Goal: Entertainment & Leisure: Consume media (video, audio)

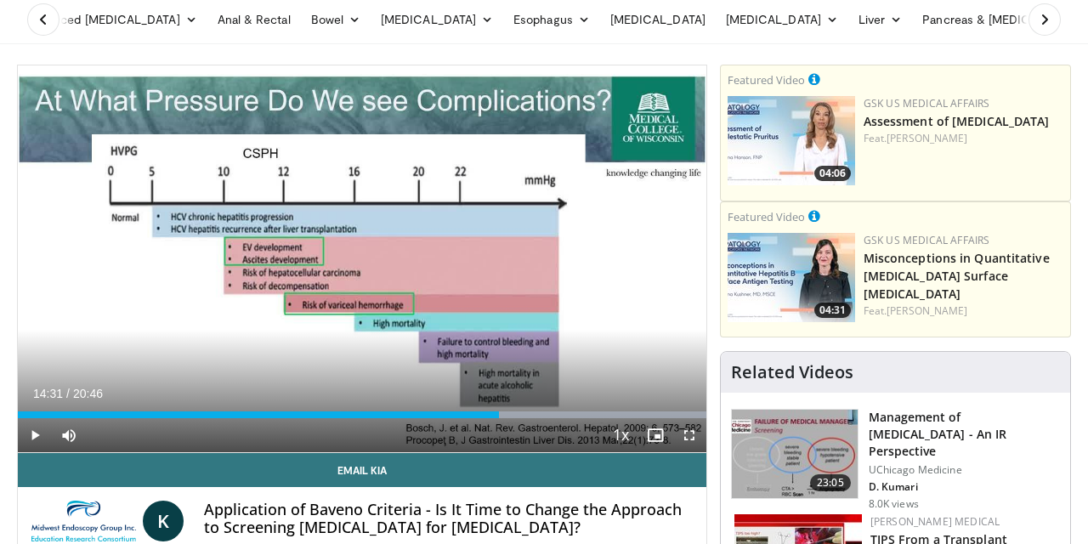
scroll to position [97, 0]
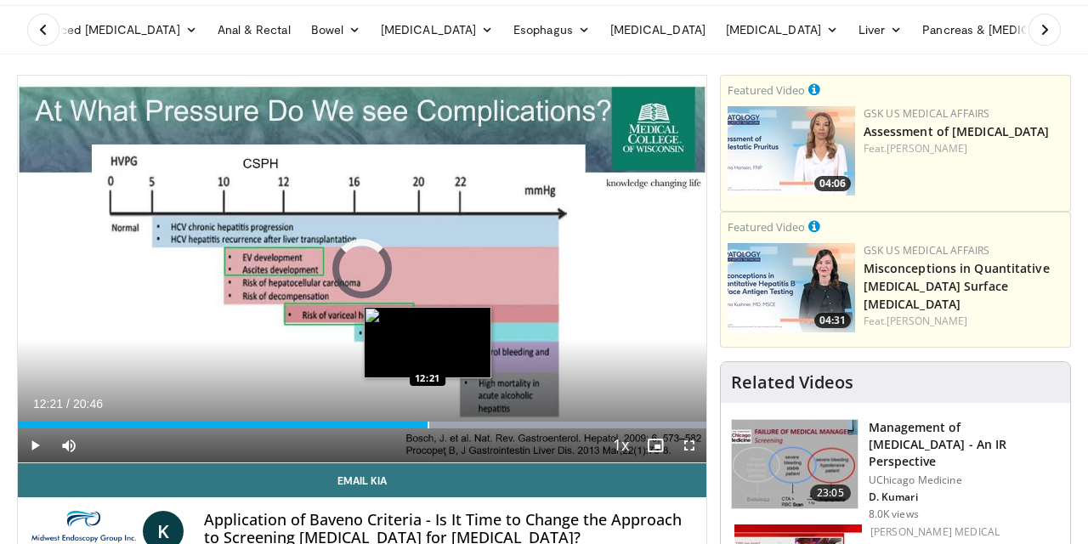
click at [427, 423] on div "Progress Bar" at bounding box center [428, 425] width 2 height 7
click at [434, 422] on div "Progress Bar" at bounding box center [435, 425] width 2 height 7
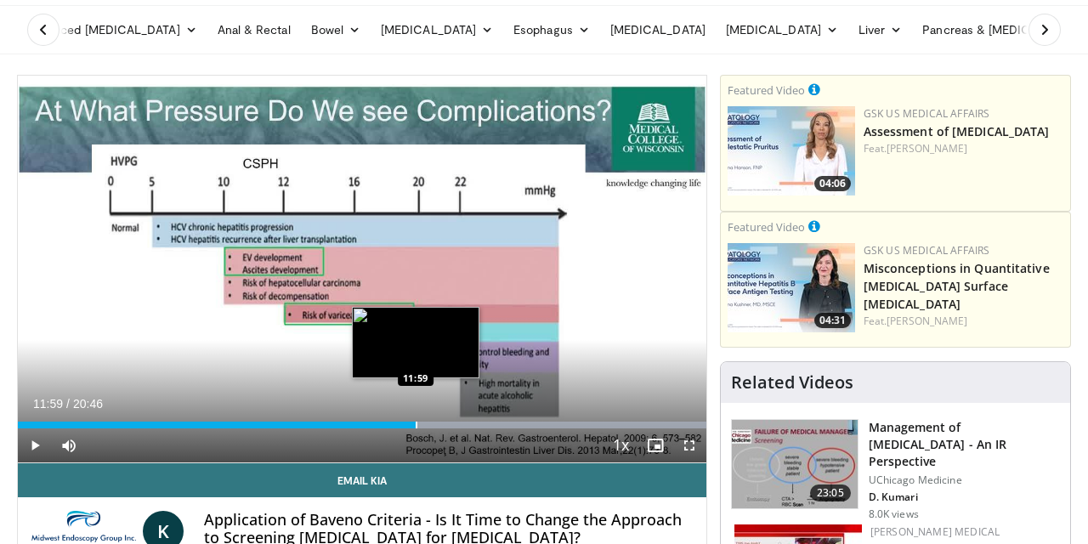
click at [416, 425] on div "Progress Bar" at bounding box center [417, 425] width 2 height 7
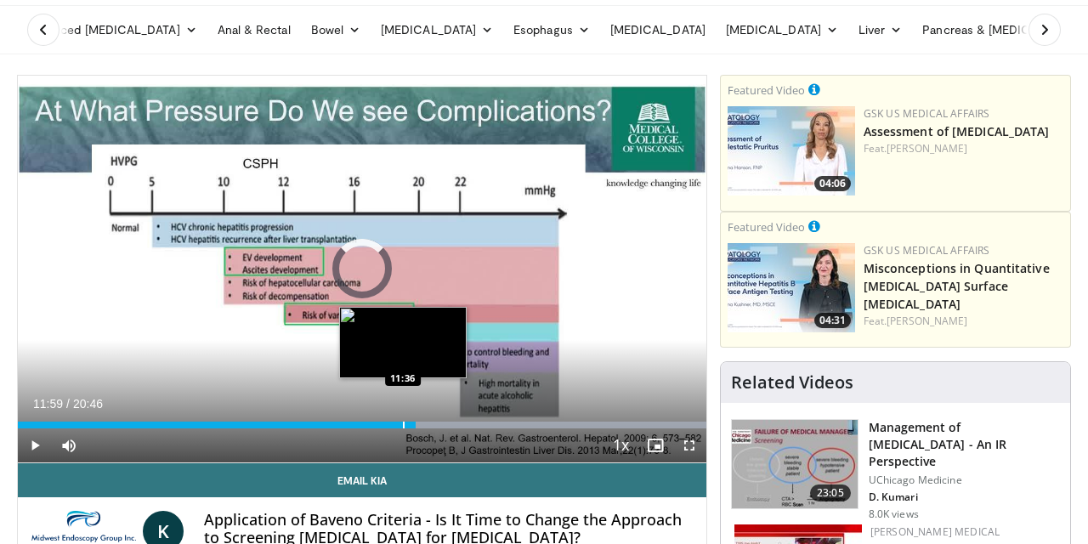
click at [402, 426] on div "Loaded : 100.00% 11:59 11:36" at bounding box center [362, 425] width 688 height 7
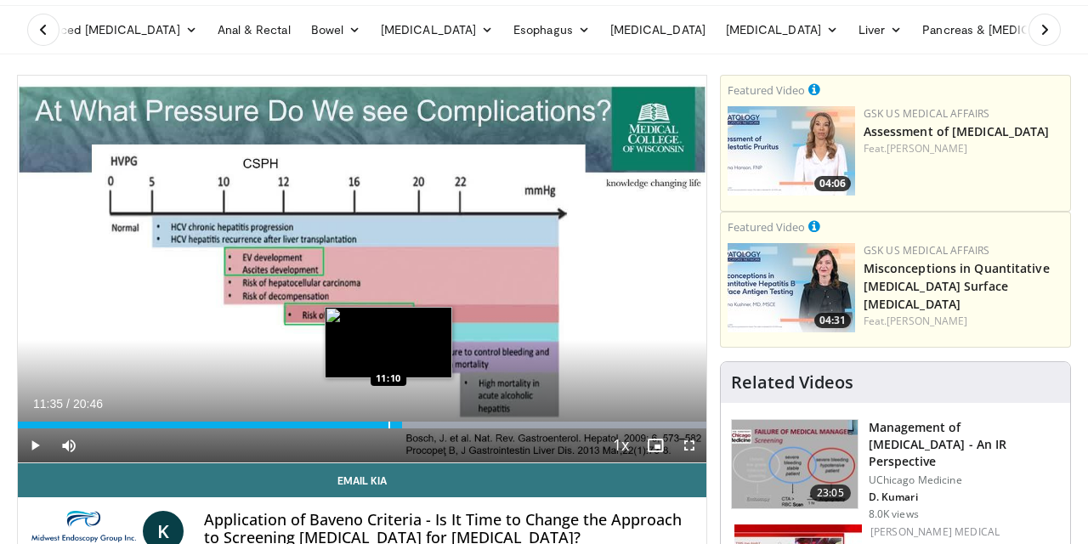
click at [388, 426] on div "Progress Bar" at bounding box center [389, 425] width 2 height 7
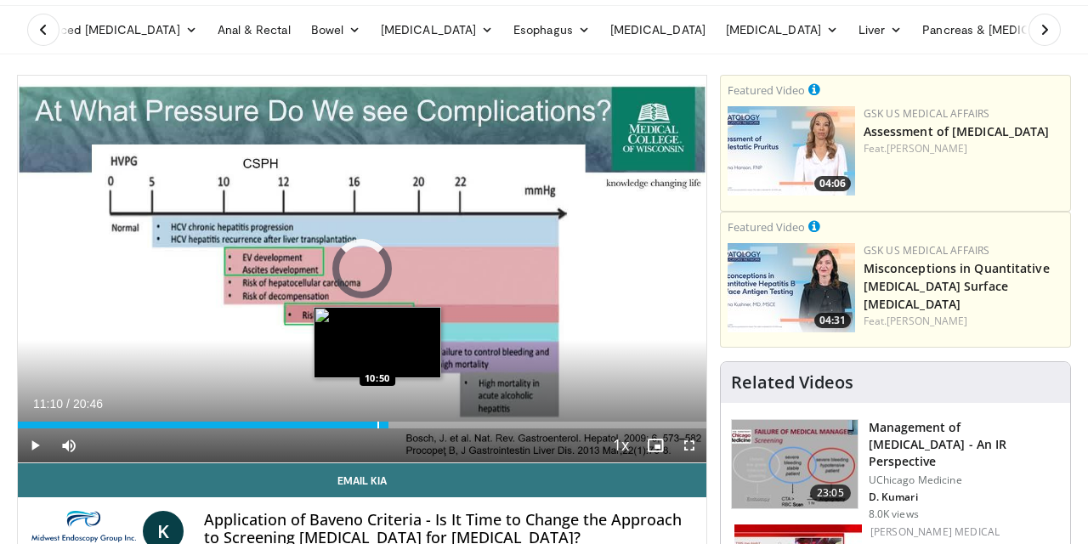
click at [376, 426] on div "Loaded : 53.82% 11:10 10:50" at bounding box center [362, 425] width 688 height 7
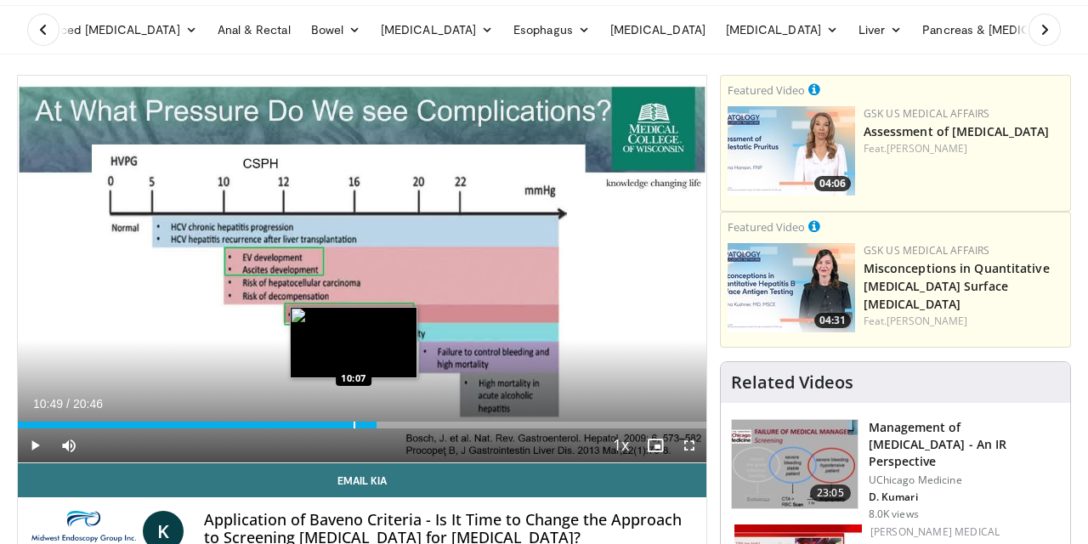
click at [354, 427] on div "Progress Bar" at bounding box center [355, 425] width 2 height 7
click at [336, 425] on div "Progress Bar" at bounding box center [337, 425] width 2 height 7
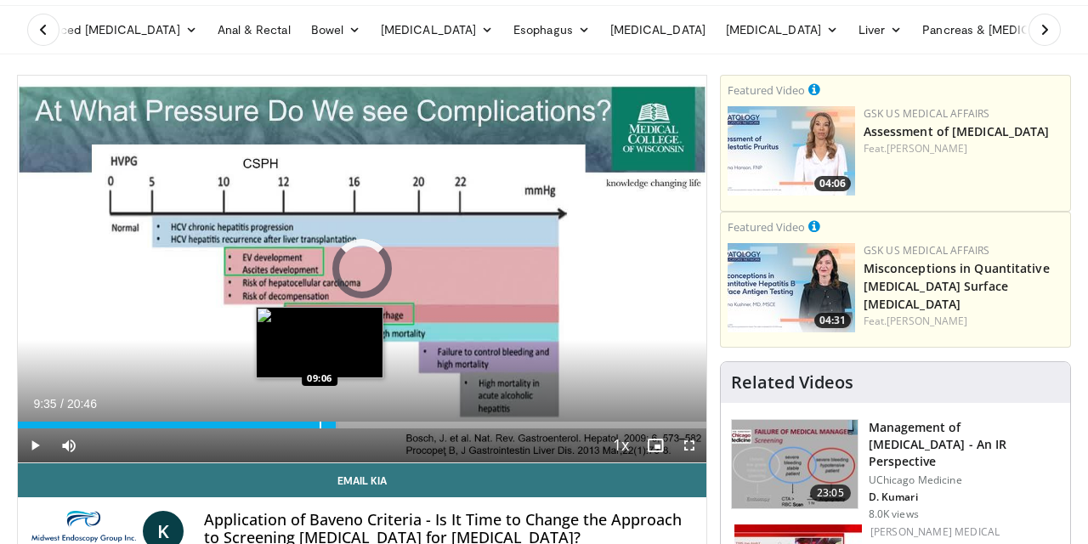
click at [320, 426] on div "Progress Bar" at bounding box center [321, 425] width 2 height 7
click at [341, 423] on div "Progress Bar" at bounding box center [342, 425] width 2 height 7
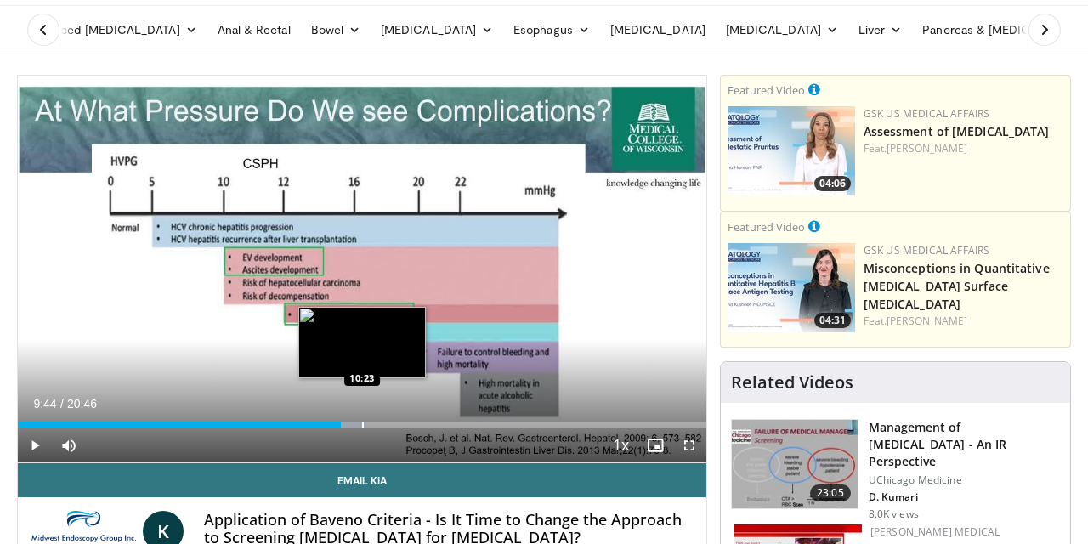
click at [362, 422] on div "Progress Bar" at bounding box center [363, 425] width 2 height 7
click at [382, 422] on div "Progress Bar" at bounding box center [383, 425] width 2 height 7
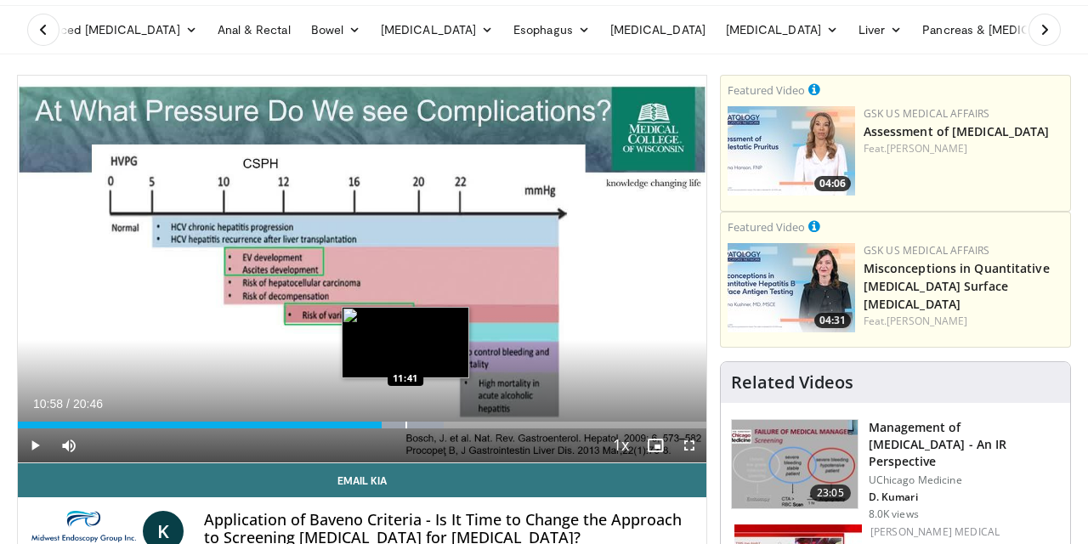
click at [405, 420] on div "Loaded : 61.85% 10:58 11:41" at bounding box center [362, 420] width 688 height 16
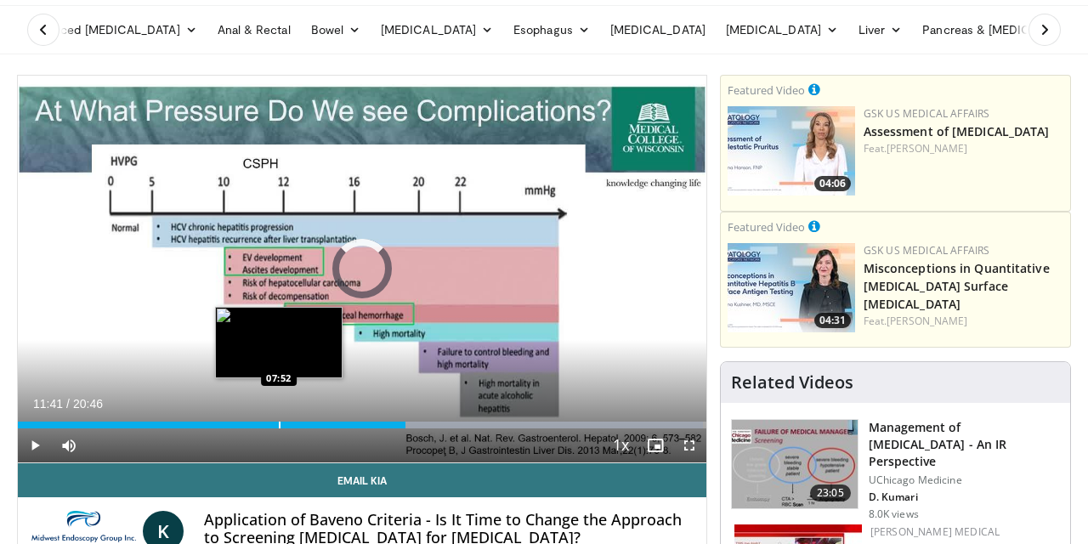
click at [279, 422] on div "Progress Bar" at bounding box center [280, 425] width 2 height 7
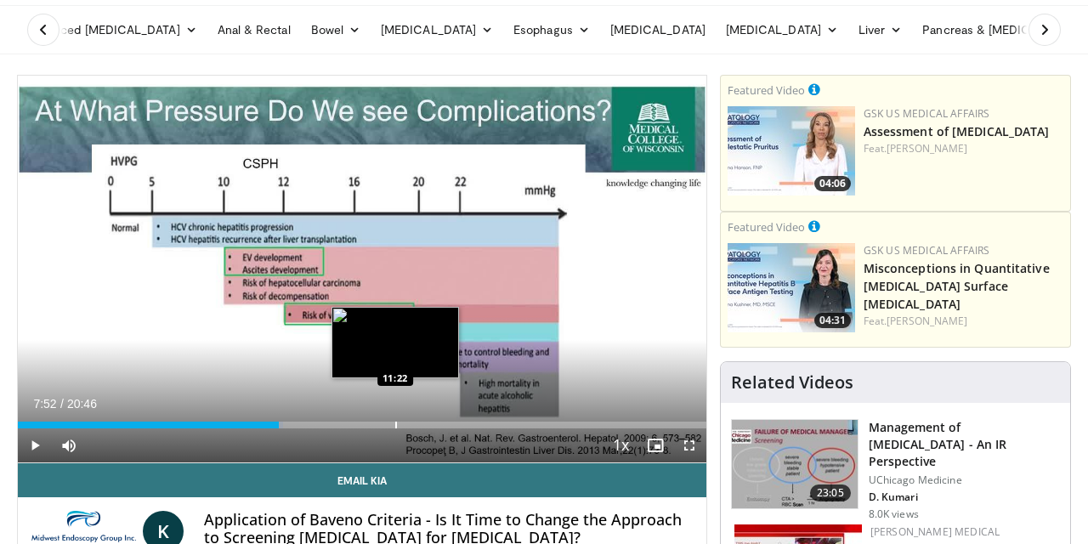
click at [395, 422] on div "Progress Bar" at bounding box center [396, 425] width 2 height 7
